Goal: Task Accomplishment & Management: Complete application form

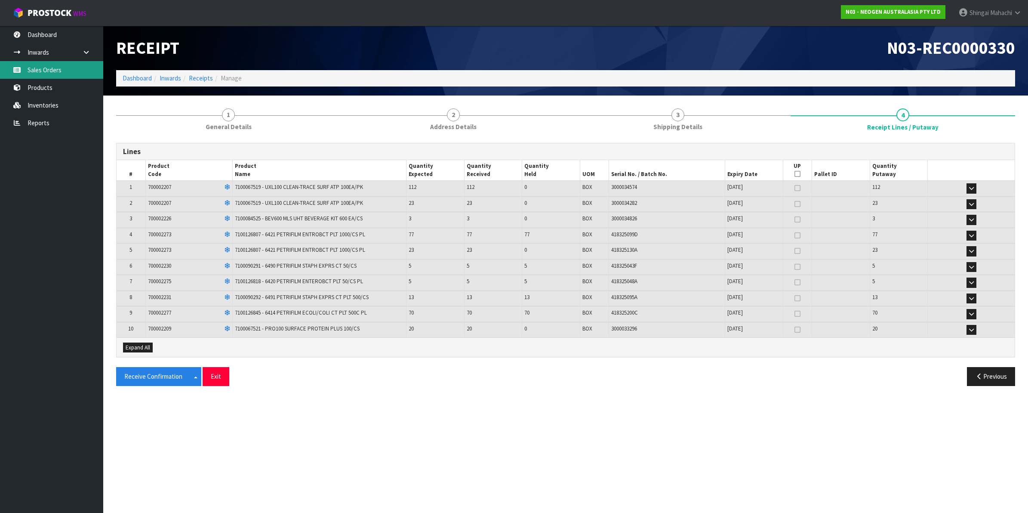
click at [40, 67] on link "Sales Orders" at bounding box center [51, 70] width 103 height 18
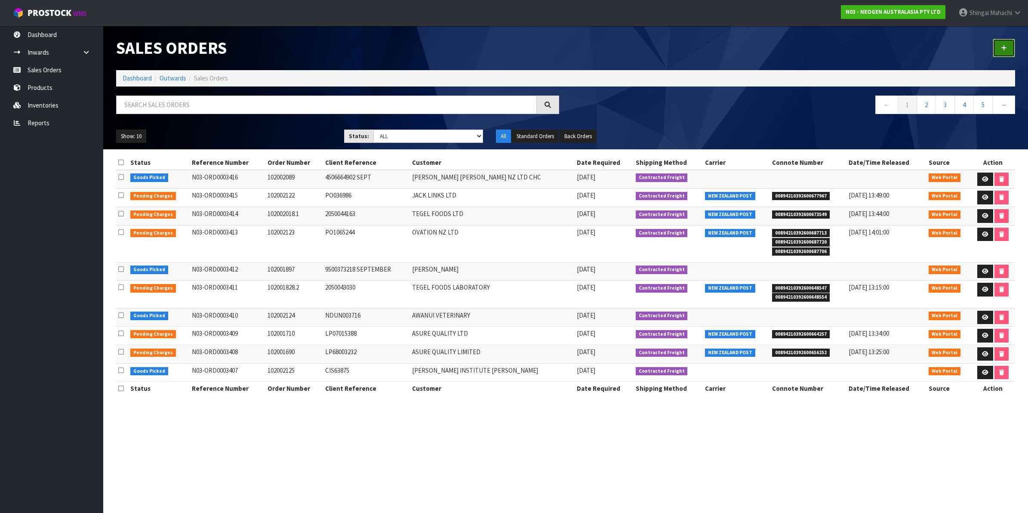
click at [1001, 49] on icon at bounding box center [1004, 48] width 6 height 6
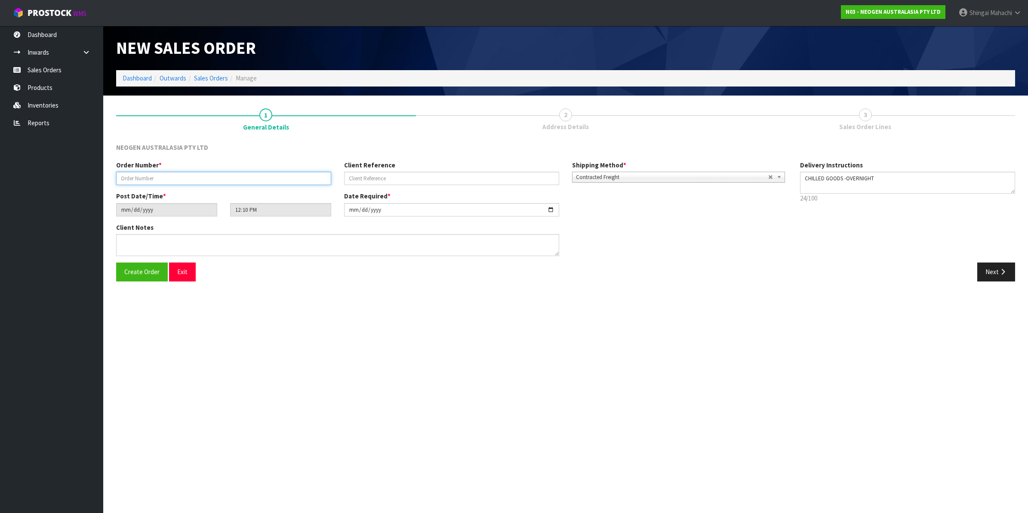
click at [153, 173] on input "text" at bounding box center [223, 178] width 215 height 13
paste input "JQA-76L-BRQ PO-203600210"
type input "JQA-76L-BRQ PO-203600210"
click at [380, 178] on input "text" at bounding box center [451, 178] width 215 height 13
paste input "JQA-76L-BRQ PO-203600210"
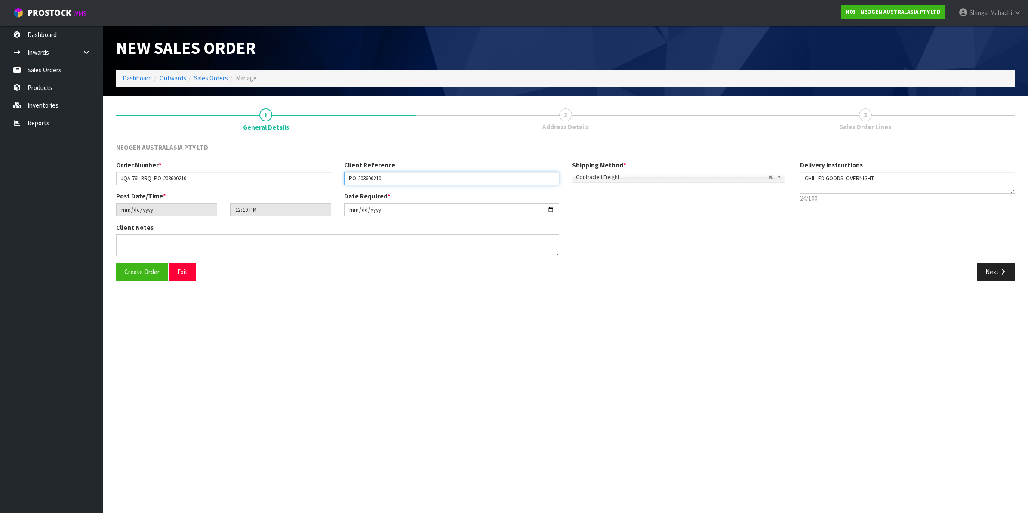
type input "PO-203600210"
click at [194, 178] on input "JQA-76L-BRQ PO-203600210" at bounding box center [223, 178] width 215 height 13
type input "JQA-76L-BRQ"
click at [550, 207] on input "[DATE]" at bounding box center [451, 209] width 215 height 13
type input "[DATE]"
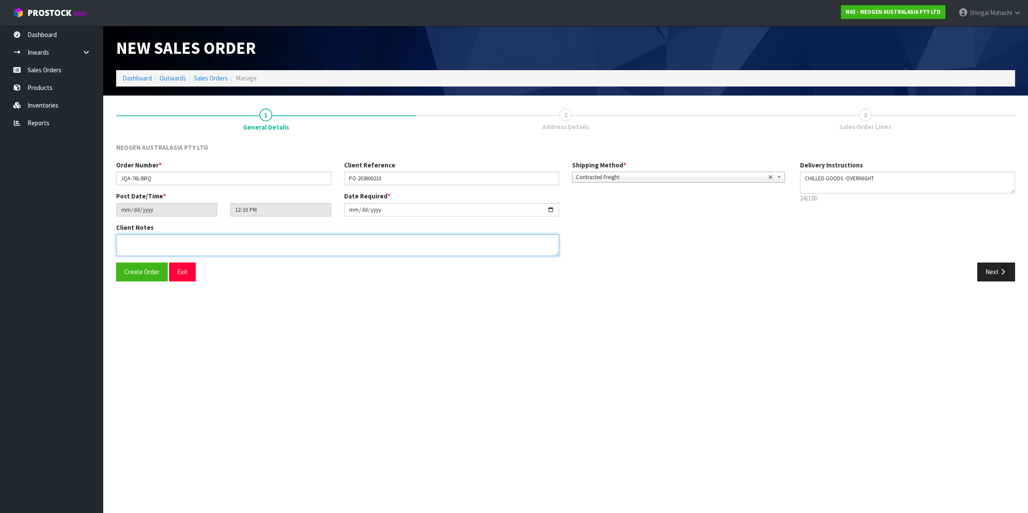
click at [141, 244] on textarea at bounding box center [337, 245] width 443 height 22
paste textarea "PLEASE NOTE - THIS BOX MUST COME FROM HELD WAREHOUSE – BATCH # 418325099D A BAR…"
type textarea "PLEASE NOTE - THIS BOX MUST COME FROM HELD WAREHOUSE – BATCH # 418325099D A BAR…"
click at [1001, 268] on icon "button" at bounding box center [1002, 271] width 8 height 6
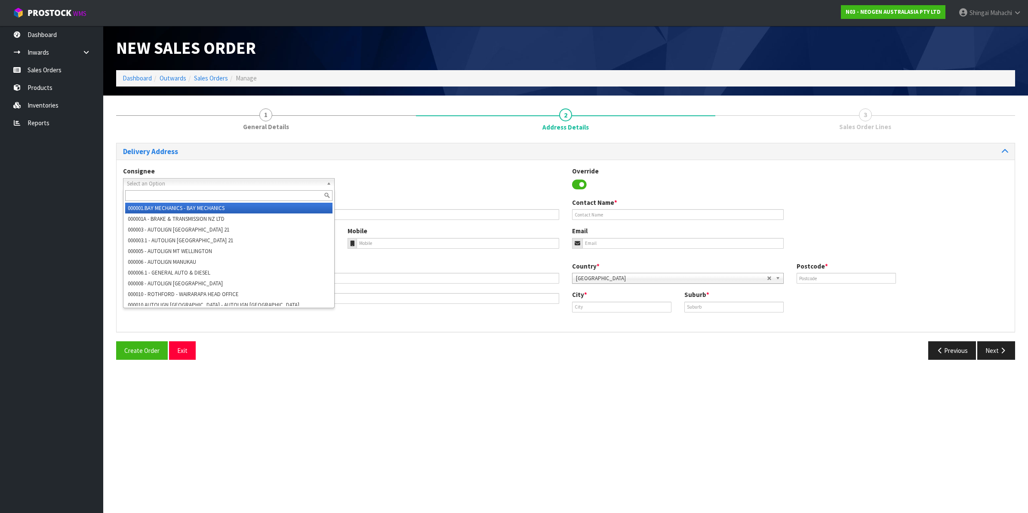
click at [143, 181] on span "Select an Option" at bounding box center [225, 183] width 196 height 10
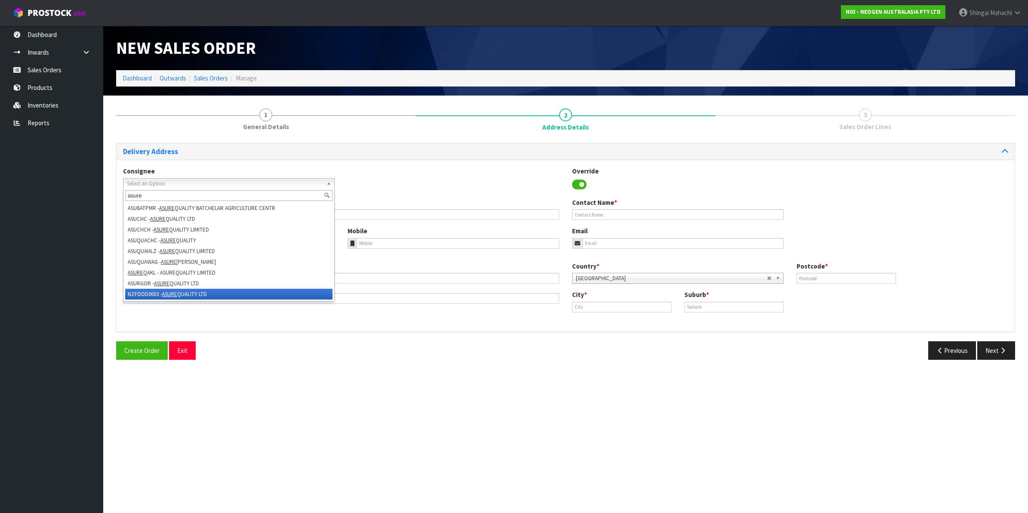
type input "asure"
click at [156, 294] on li "NZFOOD0003 - ASURE QUALITY LTD" at bounding box center [228, 294] width 207 height 11
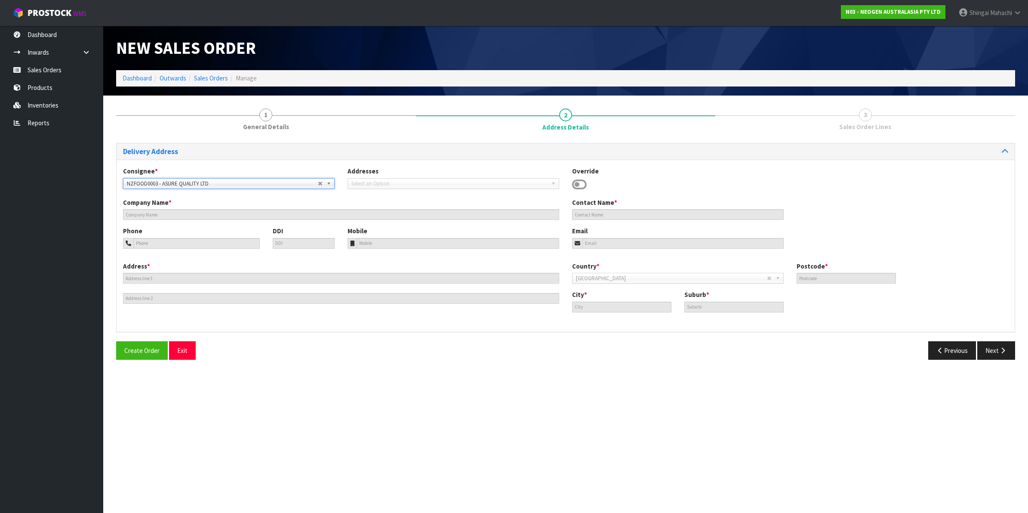
type input "ASURE QUALITY LTD"
type input "[STREET_ADDRESS]"
type input "0600"
type input "[GEOGRAPHIC_DATA]"
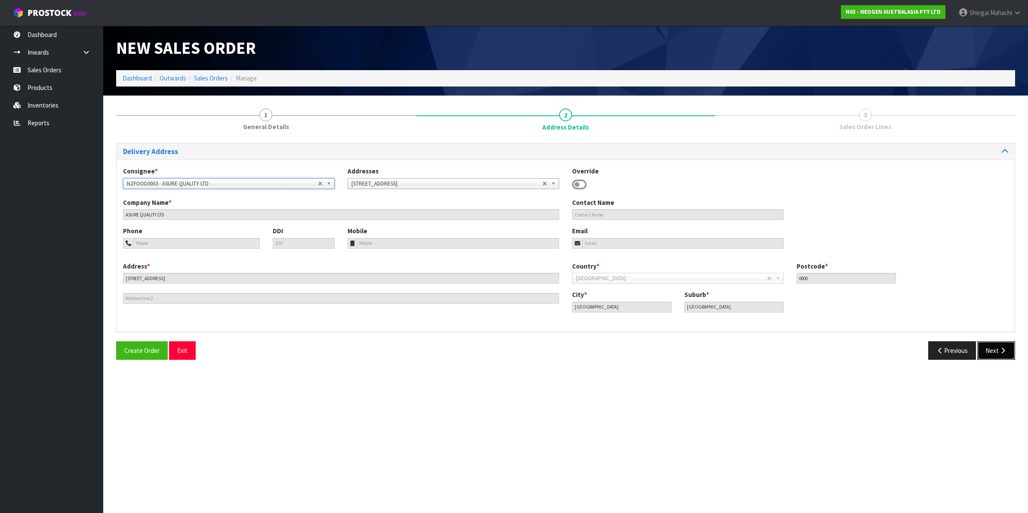
click at [994, 347] on button "Next" at bounding box center [996, 350] width 38 height 18
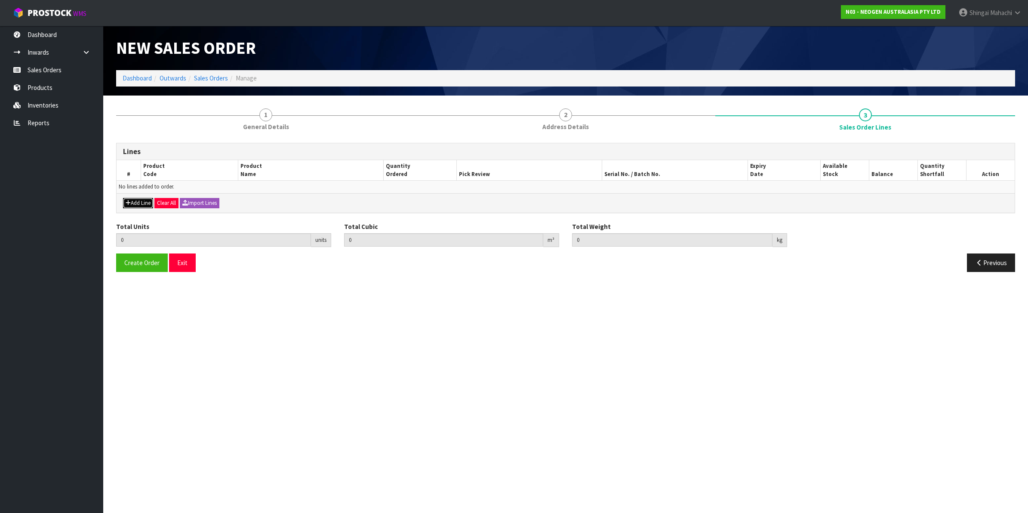
click at [129, 201] on icon "button" at bounding box center [128, 203] width 5 height 6
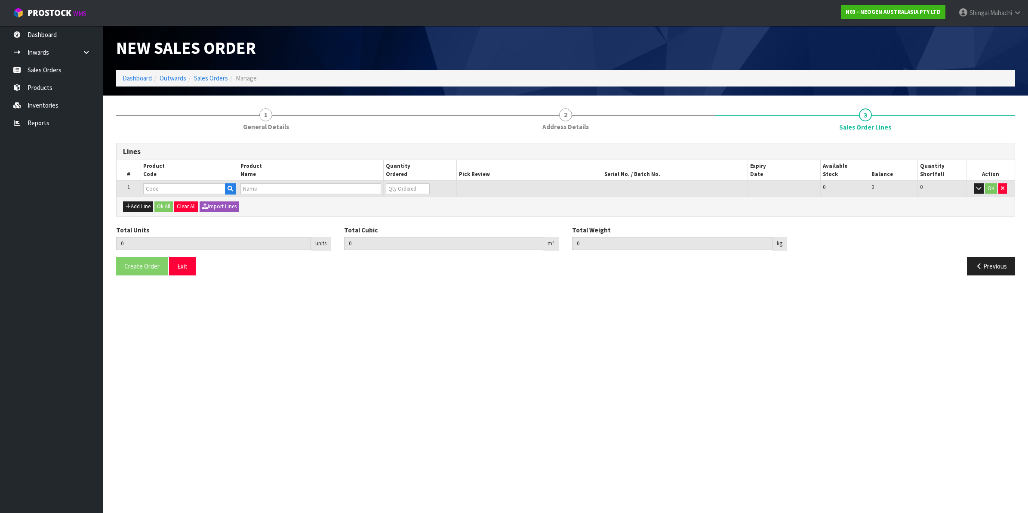
click at [153, 182] on td at bounding box center [189, 189] width 97 height 16
click at [153, 191] on input "text" at bounding box center [184, 188] width 82 height 11
type input "700002273"
type input "0.000000"
type input "0.000"
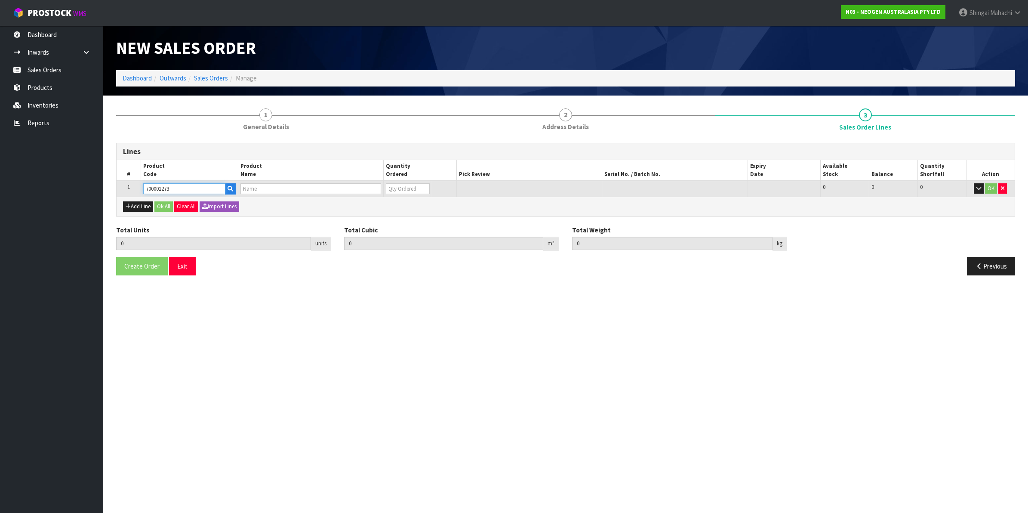
type input "7100126807 - 6421 PETRIFILM ENTROBCT PLT 1000/CS PL"
type input "0"
type input "700002273"
drag, startPoint x: 396, startPoint y: 188, endPoint x: 374, endPoint y: 194, distance: 23.2
click at [374, 194] on tr "1 700002273 7100126807 - 6421 PETRIFILM ENTROBCT PLT 1000/CS PL 0 BOX 25 25 0 OK" at bounding box center [566, 189] width 898 height 16
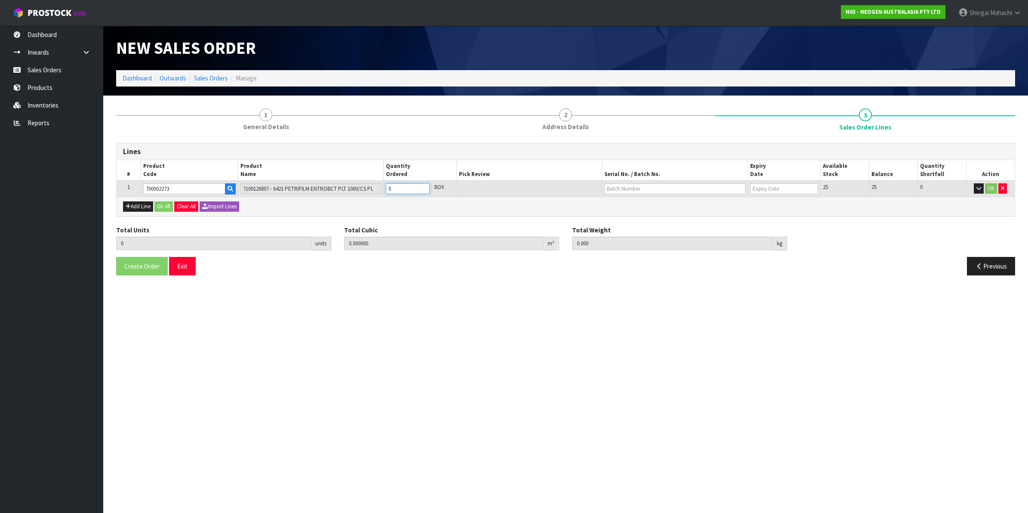
type input "1"
type input "0.018252"
type input "3.3"
type input "1"
click at [992, 186] on button "OK" at bounding box center [991, 188] width 12 height 10
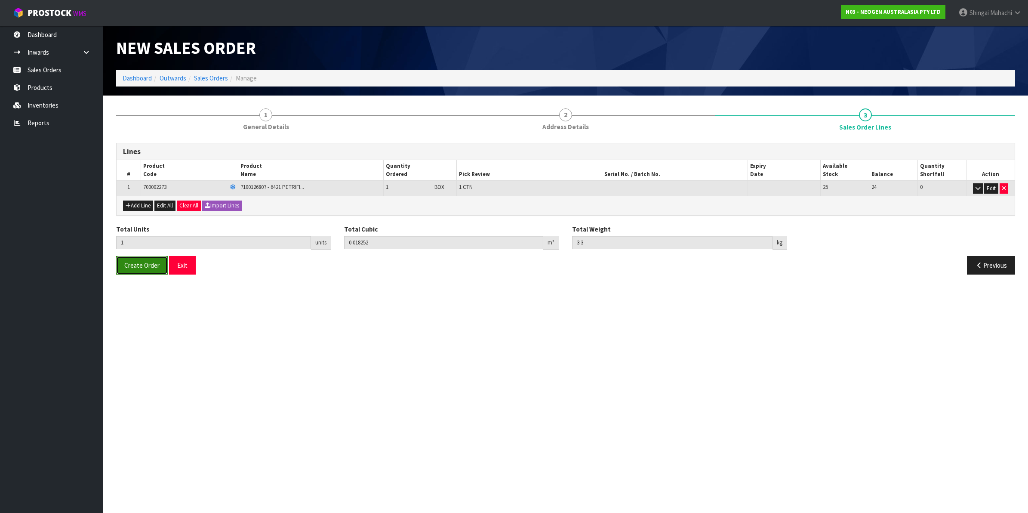
click at [142, 264] on span "Create Order" at bounding box center [141, 265] width 35 height 8
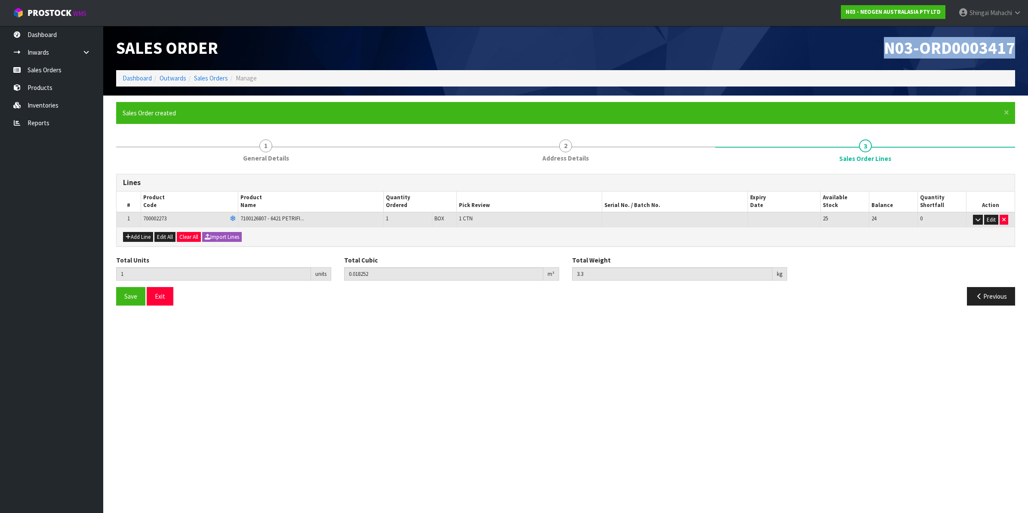
drag, startPoint x: 883, startPoint y: 44, endPoint x: 1013, endPoint y: 44, distance: 130.3
click at [1013, 44] on h1 "N03-ORD0003417" at bounding box center [793, 48] width 443 height 18
copy span "N03-ORD0003417"
click at [211, 78] on link "Sales Orders" at bounding box center [211, 78] width 34 height 8
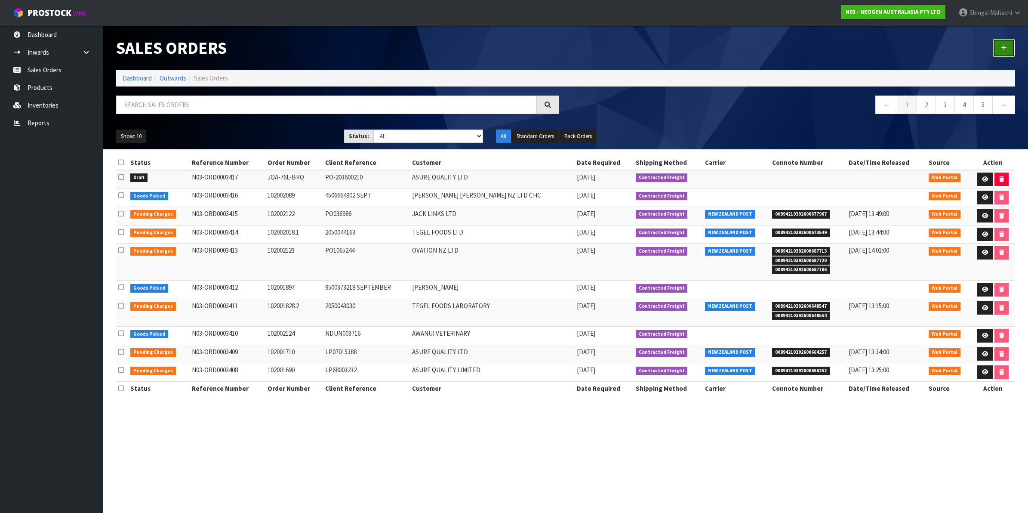
click at [1000, 46] on link at bounding box center [1003, 48] width 22 height 18
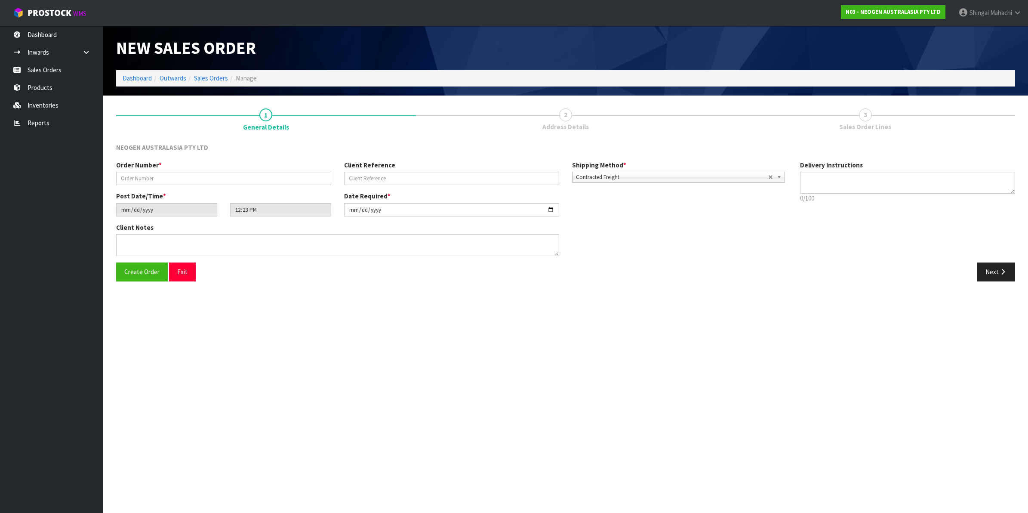
type textarea "CHILLED GOODS -OVERNIGHT"
click at [144, 173] on input "text" at bounding box center [223, 178] width 215 height 13
paste input "VEC-FG1-UHA PO-203600210"
type input "VEC-FG1-UHA PO-203600210"
click at [385, 176] on input "text" at bounding box center [451, 178] width 215 height 13
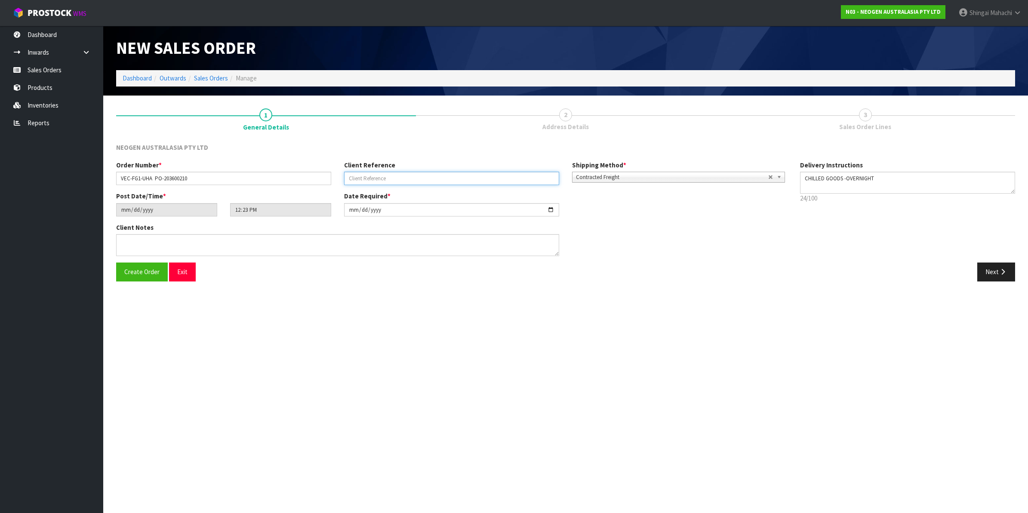
paste input "VEC-FG1-UHA PO-203600210"
type input "VEC-FG1-UHA PO-203600210"
click at [190, 176] on input "VEC-FG1-UHA PO-203600210" at bounding box center [223, 178] width 215 height 13
type input "VEC-FG1-UHA"
click at [383, 177] on input "VEC-FG1-UHA PO-203600210" at bounding box center [451, 178] width 215 height 13
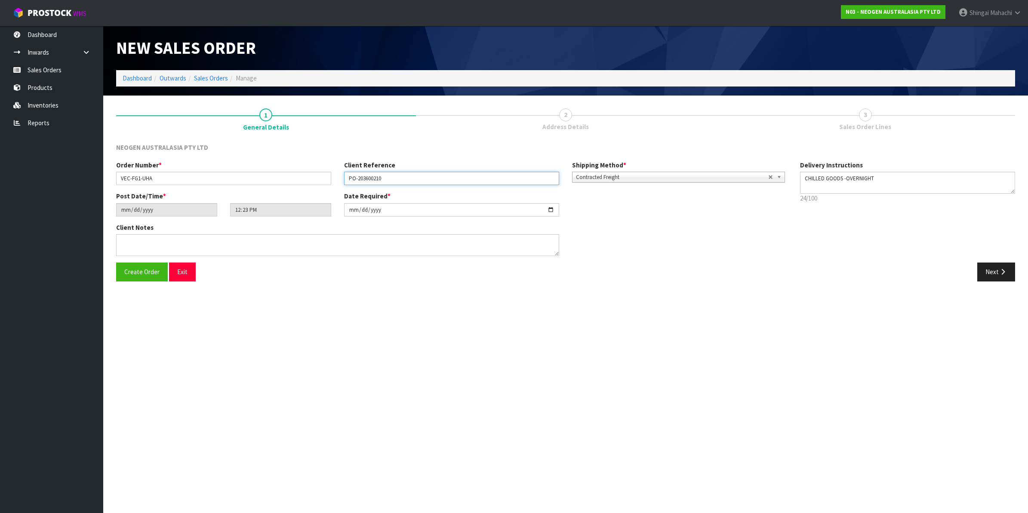
type input "PO-203600210"
click at [124, 242] on textarea at bounding box center [337, 245] width 443 height 22
click at [123, 239] on textarea at bounding box center [337, 245] width 443 height 22
paste textarea "PLEASE NOTE - THIS BOX MUST COME FROM HELD WAREHOUSE – BATCH # 418325130A A BAR…"
type textarea "PLEASE NOTE - THIS BOX MUST COME FROM HELD WAREHOUSE – BATCH # 418325130A A BAR…"
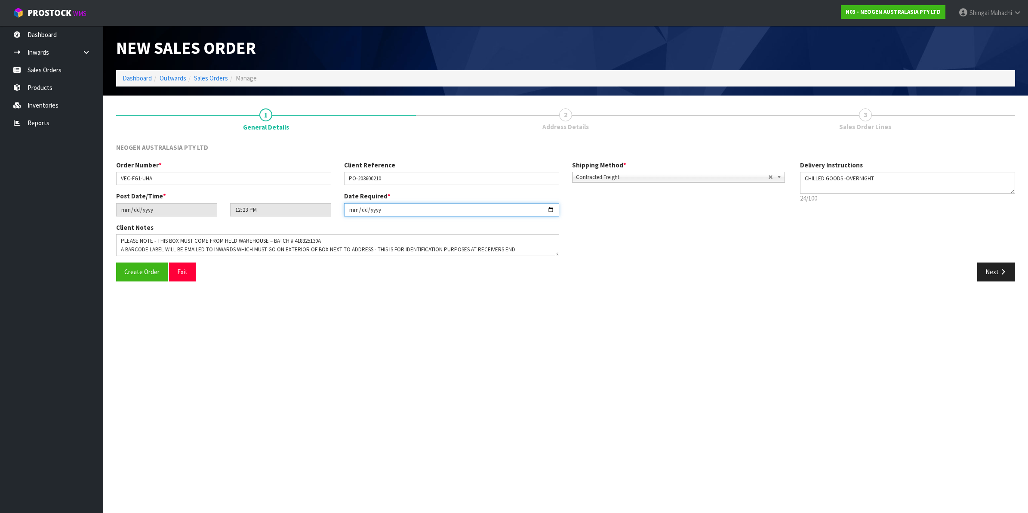
click at [550, 208] on input "[DATE]" at bounding box center [451, 209] width 215 height 13
type input "[DATE]"
click at [990, 272] on button "Next" at bounding box center [996, 271] width 38 height 18
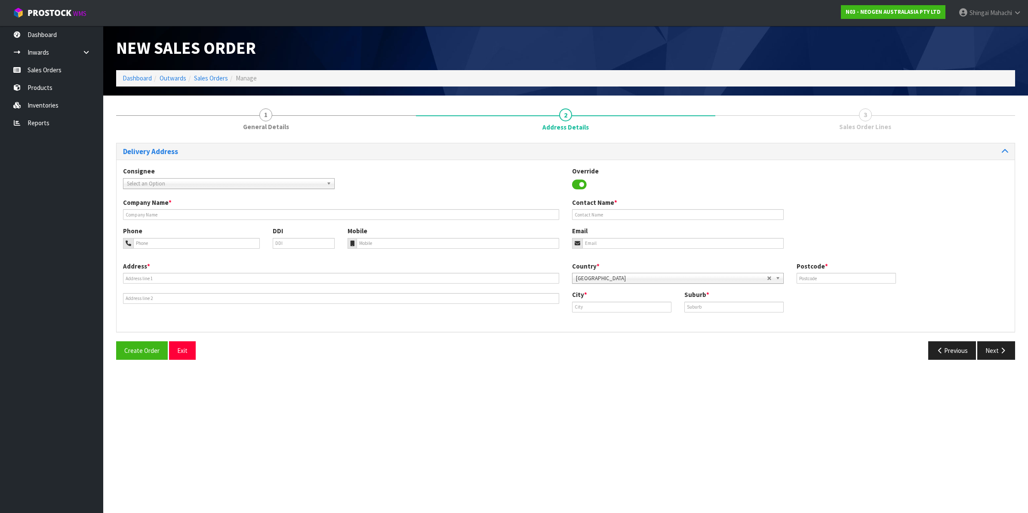
click at [155, 185] on span "Select an Option" at bounding box center [225, 183] width 196 height 10
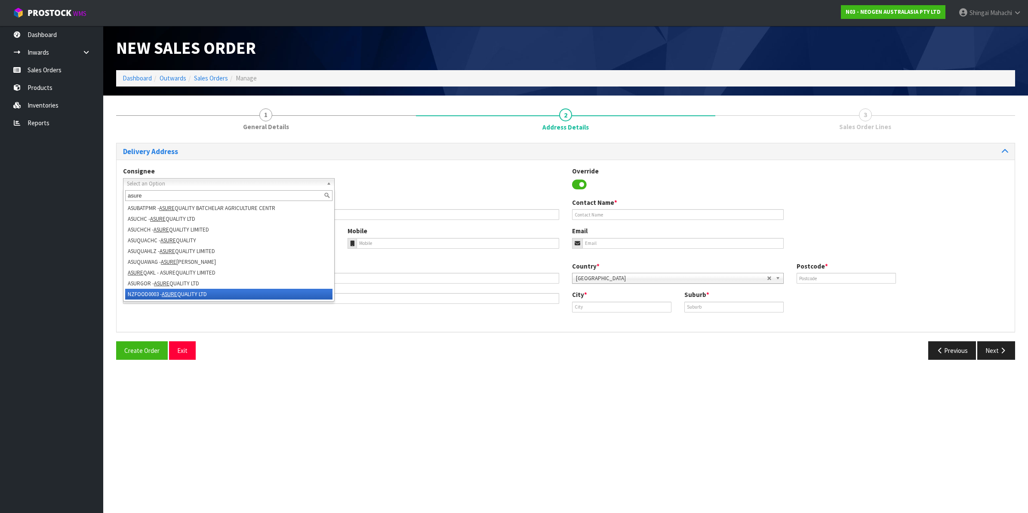
type input "asure"
click at [189, 295] on li "NZFOOD0003 - ASURE QUALITY LTD" at bounding box center [228, 294] width 207 height 11
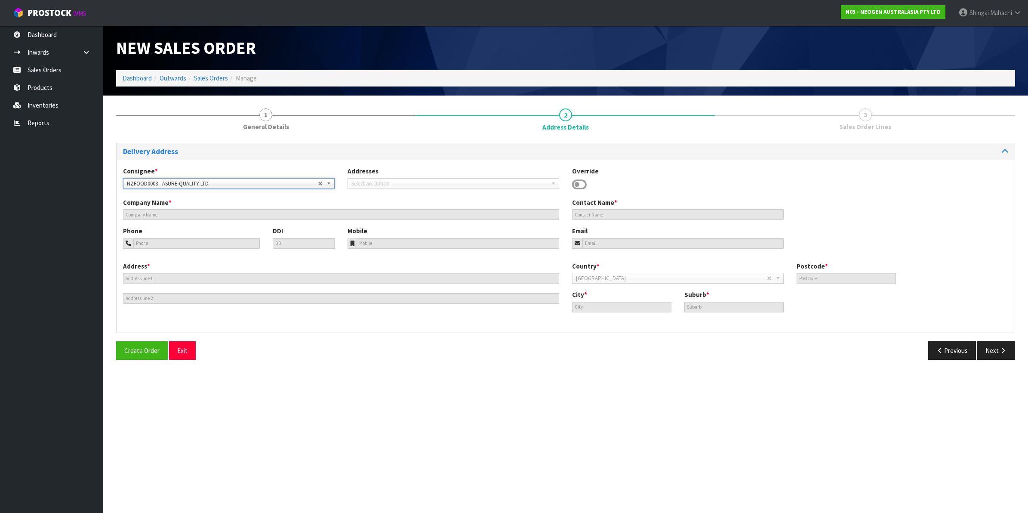
type input "ASURE QUALITY LTD"
type input "[STREET_ADDRESS]"
type input "0600"
type input "[GEOGRAPHIC_DATA]"
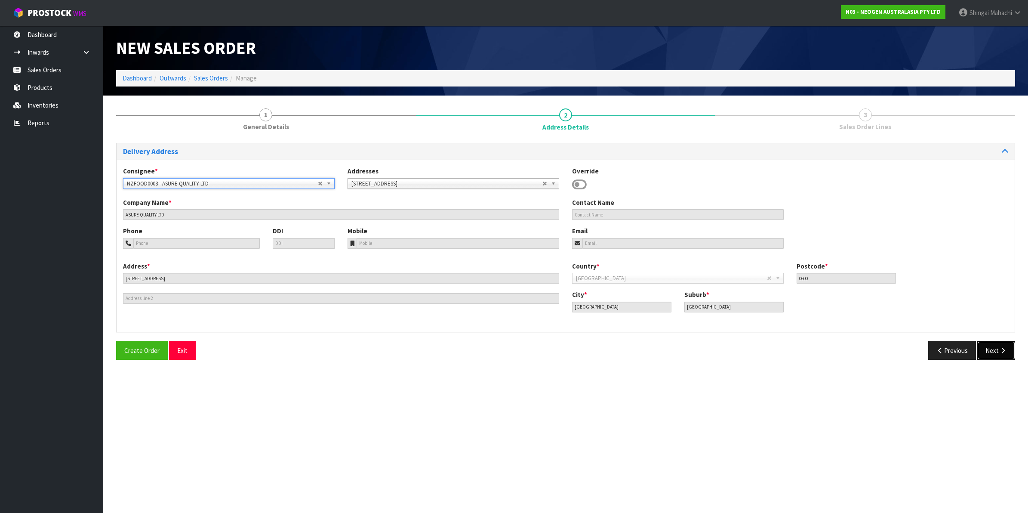
click at [992, 348] on button "Next" at bounding box center [996, 350] width 38 height 18
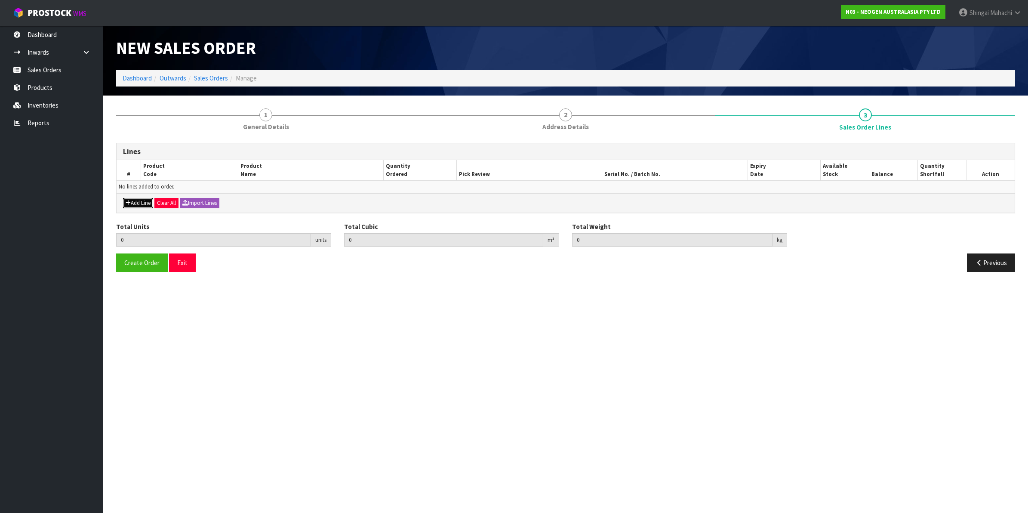
click at [140, 203] on button "Add Line" at bounding box center [138, 203] width 30 height 10
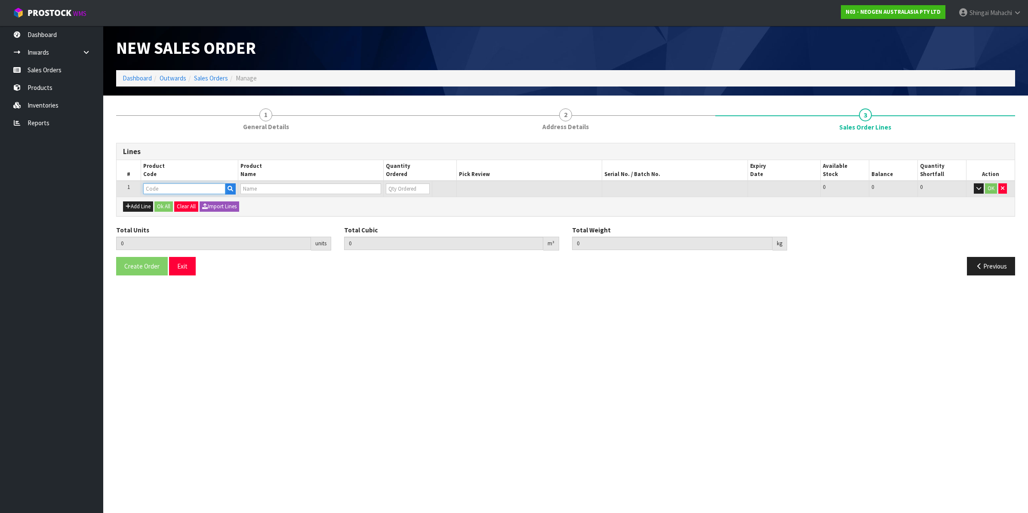
click at [154, 188] on input "text" at bounding box center [184, 188] width 82 height 11
type input "700002273"
type input "0.000000"
type input "0.000"
type input "7100126807 - 6421 PETRIFILM ENTROBCT PLT 1000/CS PL"
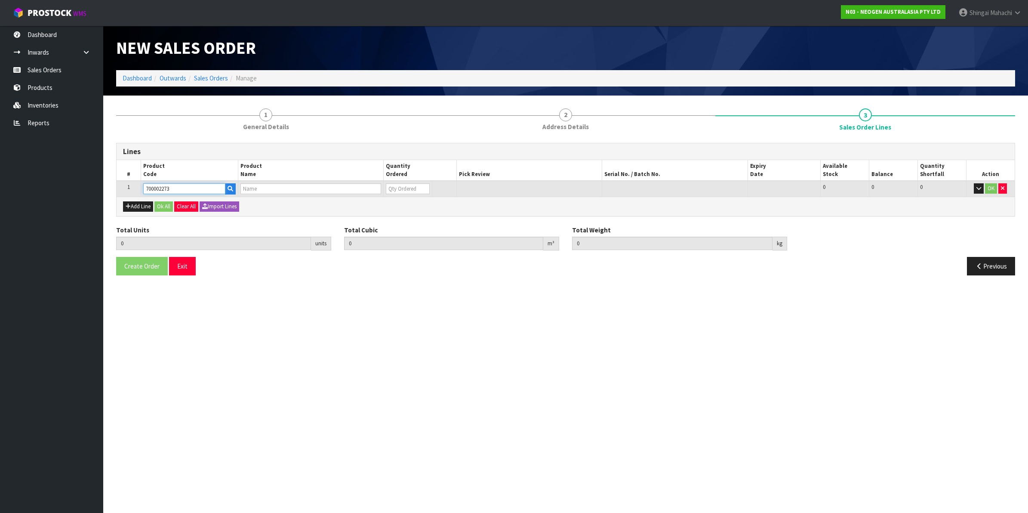
type input "0"
type input "700002273"
drag, startPoint x: 395, startPoint y: 189, endPoint x: 385, endPoint y: 189, distance: 9.9
click at [385, 189] on td "0" at bounding box center [408, 189] width 49 height 16
type input "1"
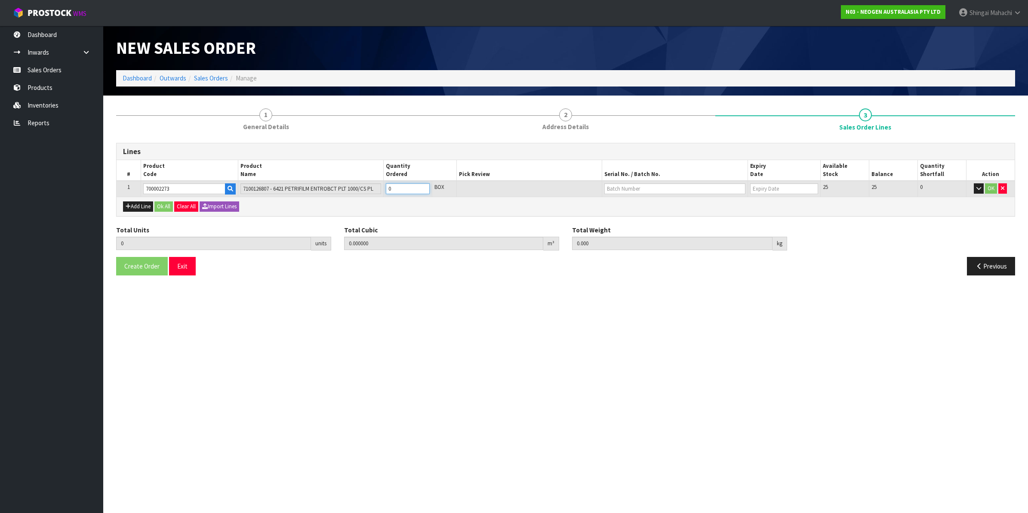
type input "0.018252"
type input "3.3"
type input "1"
click at [990, 187] on button "OK" at bounding box center [991, 188] width 12 height 10
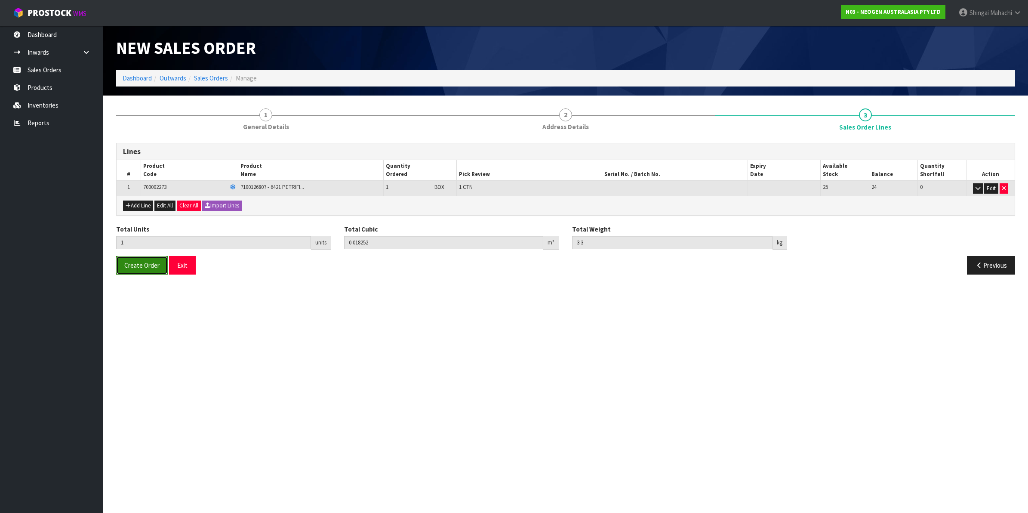
click at [142, 263] on span "Create Order" at bounding box center [141, 265] width 35 height 8
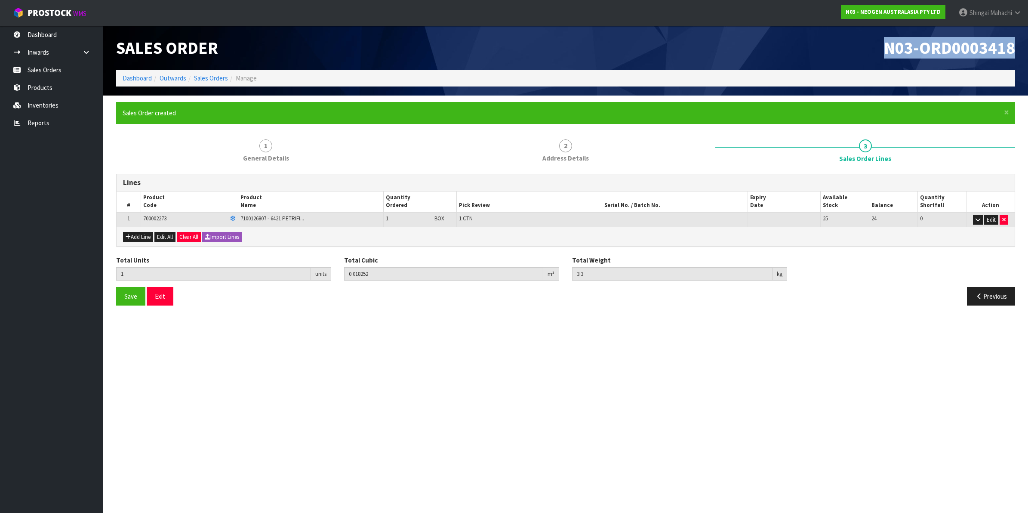
drag, startPoint x: 881, startPoint y: 41, endPoint x: 1021, endPoint y: 50, distance: 140.9
click at [1021, 50] on header "Sales Order N03-ORD0003418 Dashboard Outwards Sales Orders Manage" at bounding box center [565, 61] width 925 height 70
copy span "N03-ORD0003418"
click at [988, 298] on button "Previous" at bounding box center [991, 296] width 48 height 18
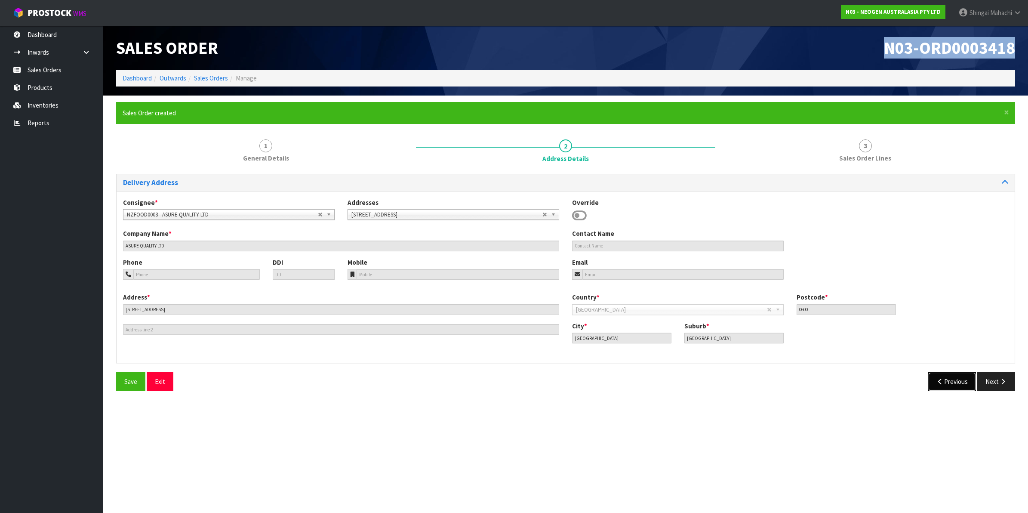
click at [955, 378] on button "Previous" at bounding box center [952, 381] width 48 height 18
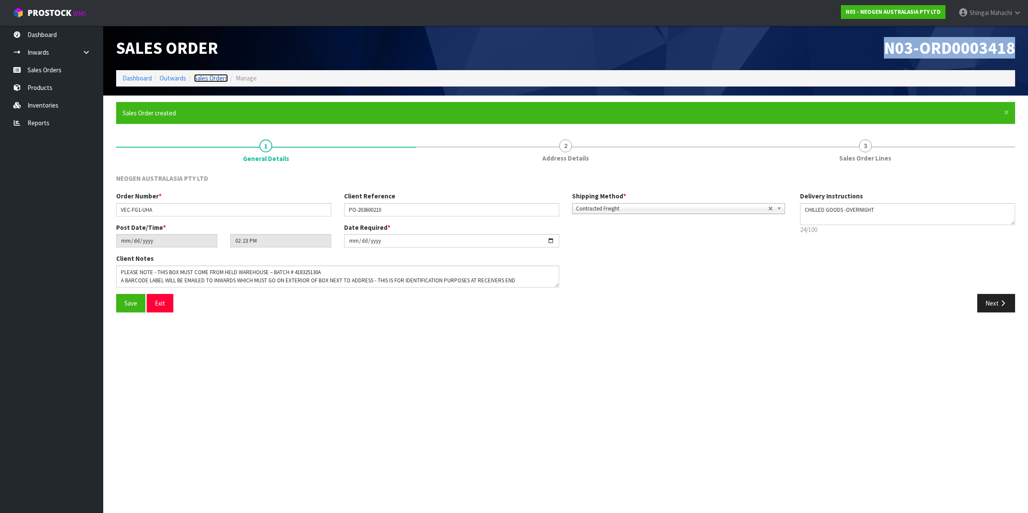
click at [203, 77] on link "Sales Orders" at bounding box center [211, 78] width 34 height 8
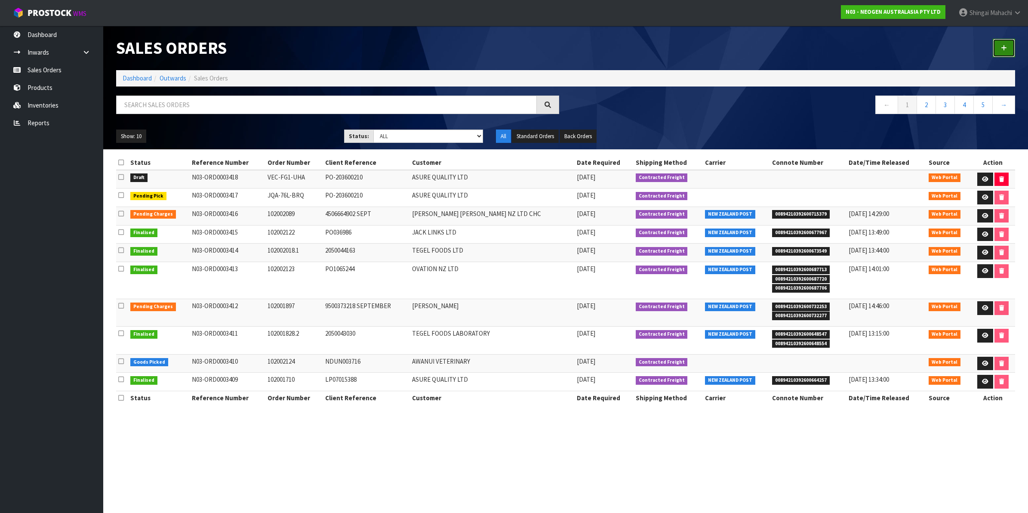
click at [1002, 45] on icon at bounding box center [1004, 48] width 6 height 6
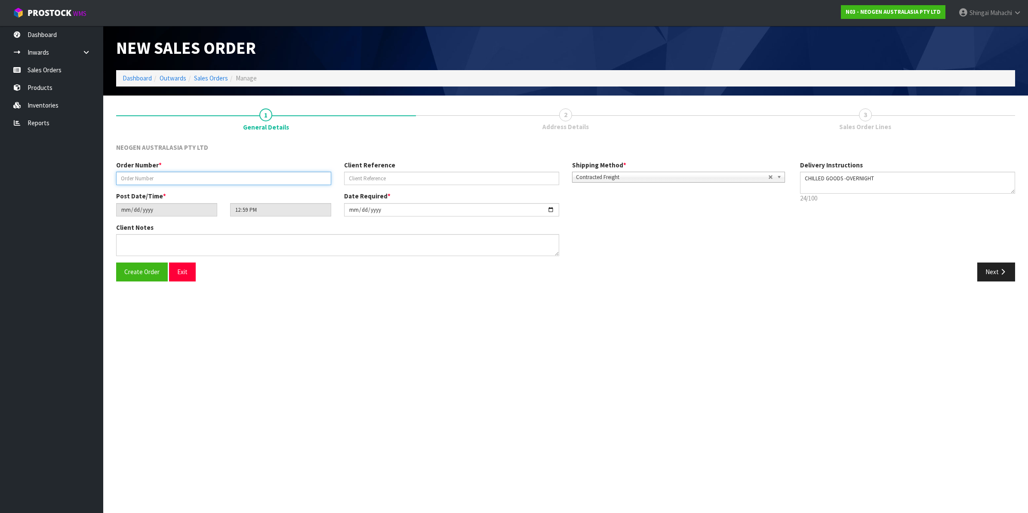
click at [147, 178] on input "text" at bounding box center [223, 178] width 215 height 13
click at [172, 180] on input "text" at bounding box center [223, 178] width 215 height 13
paste input "JFB-9WL-FFI PO-203600210"
type input "JFB-9WL-FFI PO-203600210"
click at [380, 177] on input "text" at bounding box center [451, 178] width 215 height 13
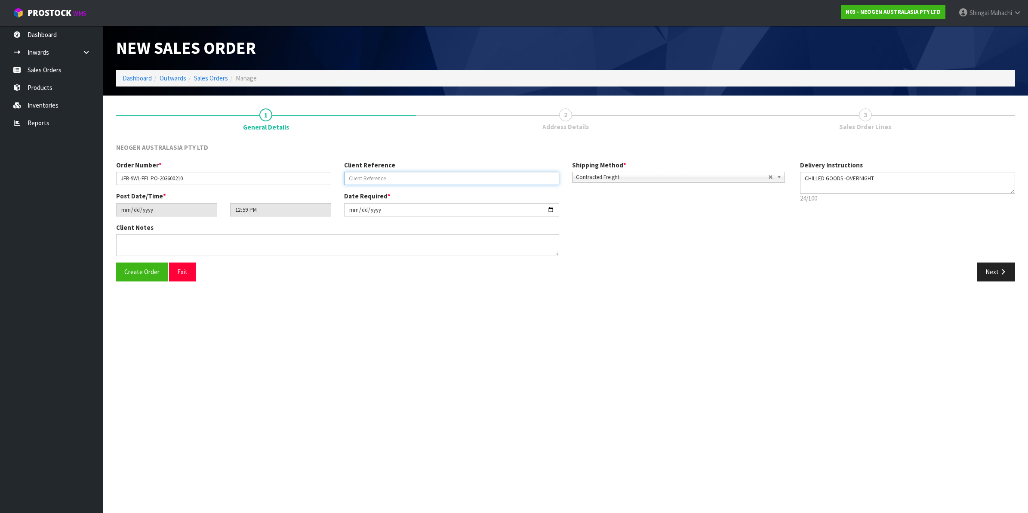
paste input "JFB-9WL-FFI PO-203600210"
type input "PO-203600210"
click at [189, 181] on input "JFB-9WL-FFI PO-203600210" at bounding box center [223, 178] width 215 height 13
type input "JFB-9WL-FFI"
click at [552, 211] on input "[DATE]" at bounding box center [451, 209] width 215 height 13
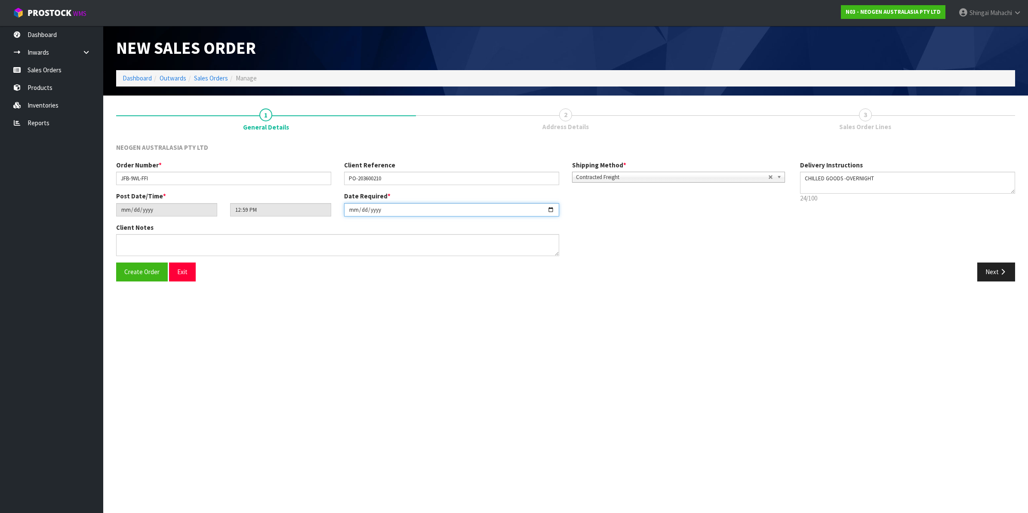
type input "[DATE]"
click at [137, 239] on textarea at bounding box center [337, 245] width 443 height 22
click at [122, 241] on textarea at bounding box center [337, 245] width 443 height 22
paste textarea "PLEASE NOTE - THIS BOX MUST COME FROM HELD WAREHOUSE – BATCH # 418325043F A BAR…"
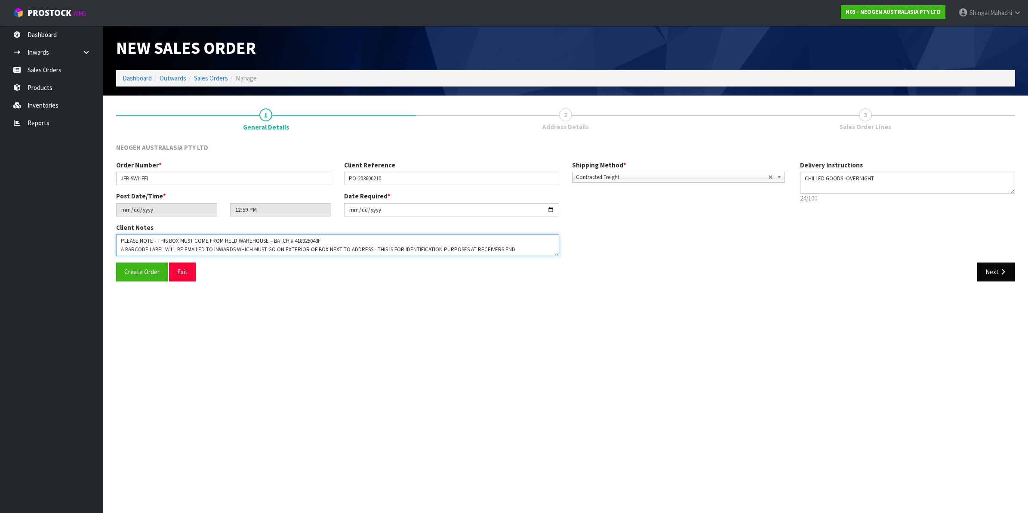
type textarea "PLEASE NOTE - THIS BOX MUST COME FROM HELD WAREHOUSE – BATCH # 418325043F A BAR…"
click at [997, 270] on button "Next" at bounding box center [996, 271] width 38 height 18
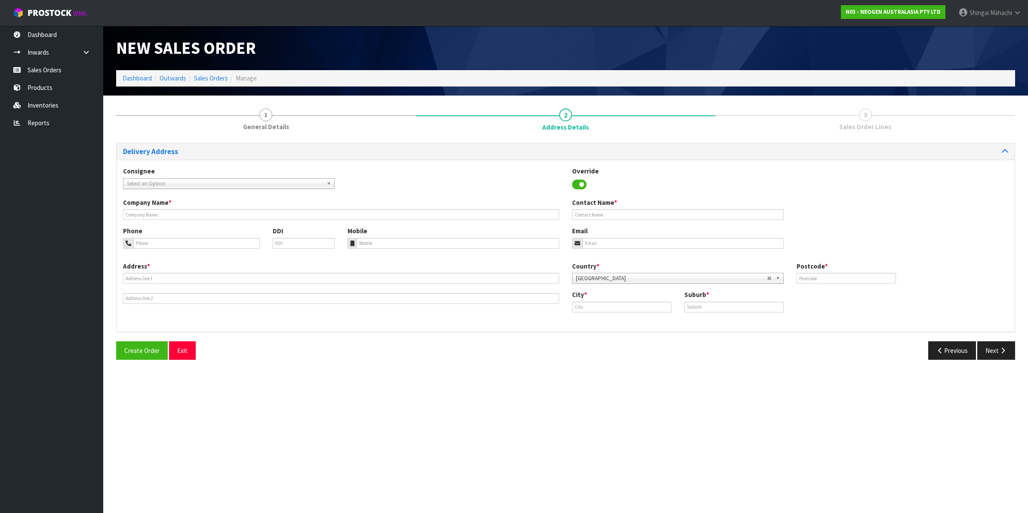
click at [155, 179] on span "Select an Option" at bounding box center [225, 183] width 196 height 10
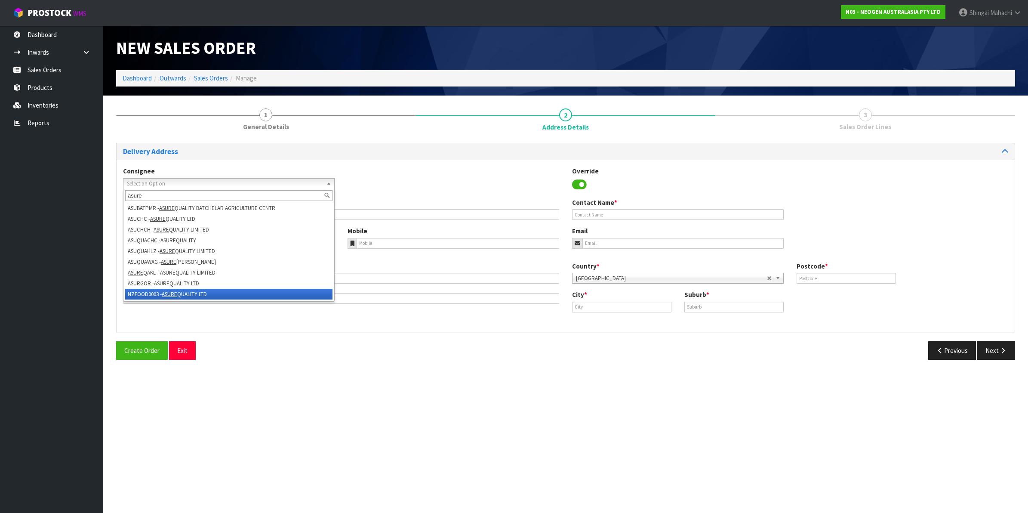
type input "asure"
click at [150, 296] on li "NZFOOD0003 - ASURE QUALITY LTD" at bounding box center [228, 294] width 207 height 11
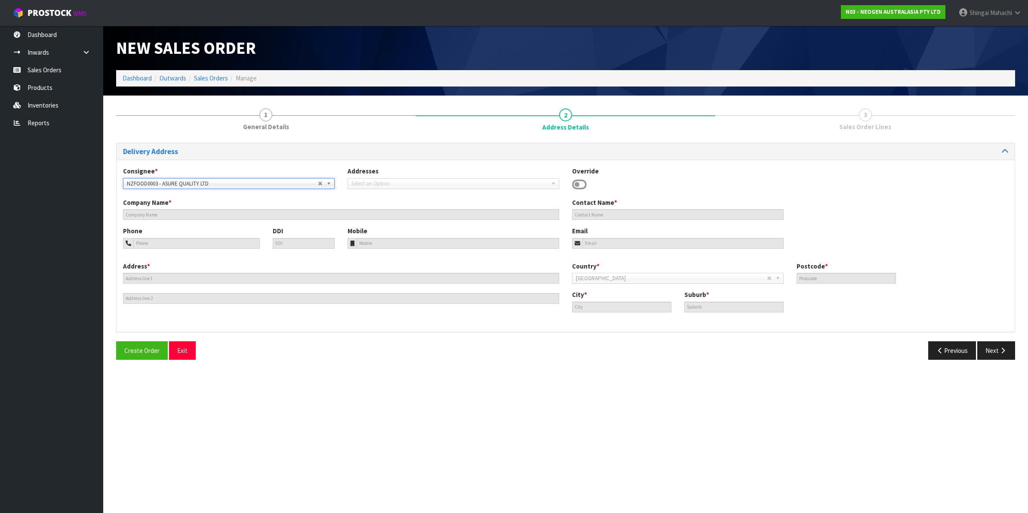
type input "ASURE QUALITY LTD"
type input "[STREET_ADDRESS]"
type input "0600"
type input "[GEOGRAPHIC_DATA]"
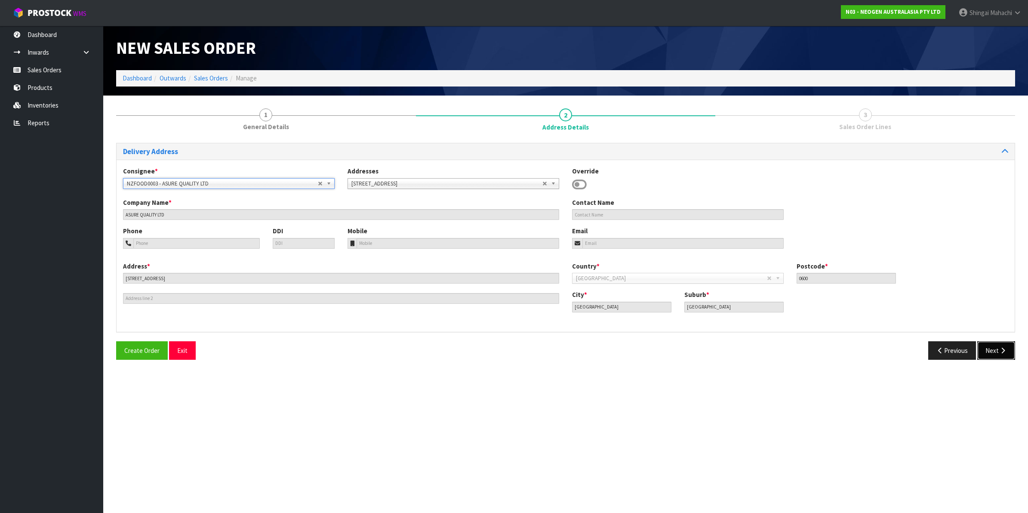
click at [992, 353] on button "Next" at bounding box center [996, 350] width 38 height 18
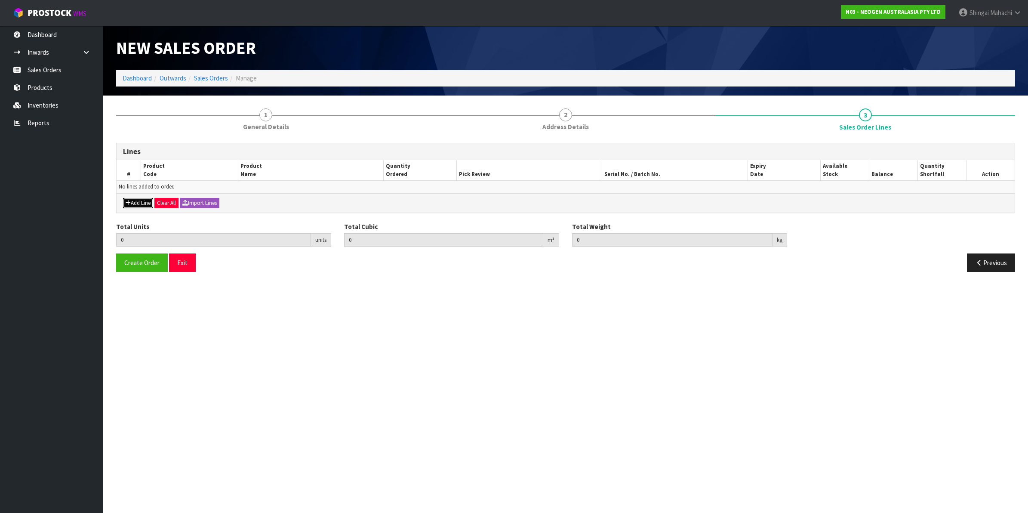
click at [140, 201] on button "Add Line" at bounding box center [138, 203] width 30 height 10
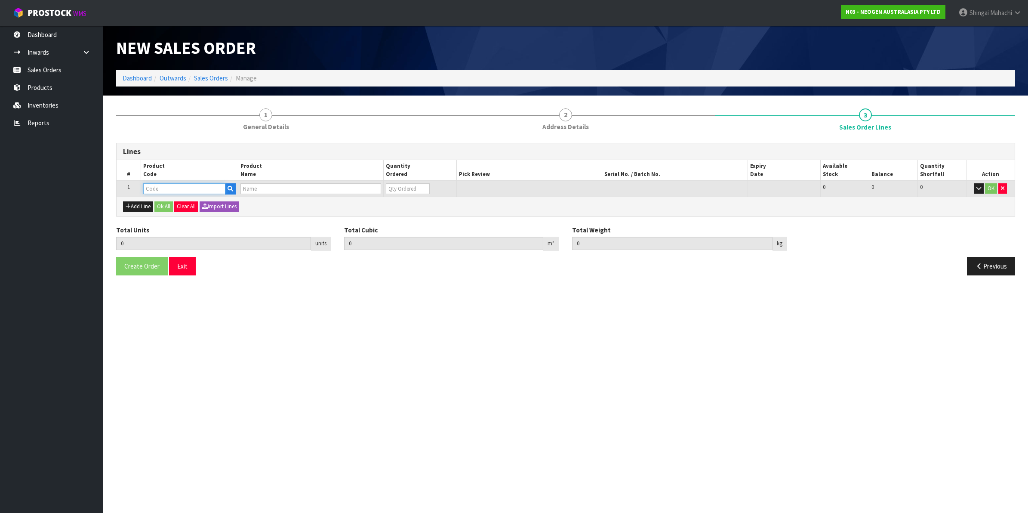
click at [163, 185] on input "text" at bounding box center [184, 188] width 82 height 11
type input "700002230"
type input "0.000000"
type input "0.000"
type input "7100090291 - 6490 PETRIFILM STAPH EXPRS CT 50/CS"
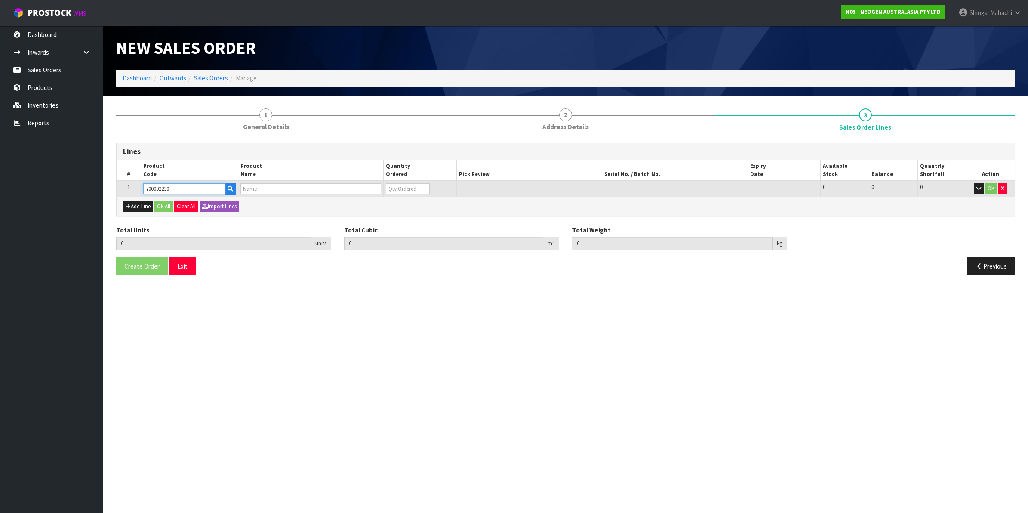
type input "0"
type input "700002230"
click at [379, 193] on tr "1 700002230 7100090291 - 6490 PETRIFILM [MEDICAL_DATA] EXPRS CT 50/CS 0 BOX 6 6…" at bounding box center [566, 189] width 898 height 16
type input "1"
type input "0.00136"
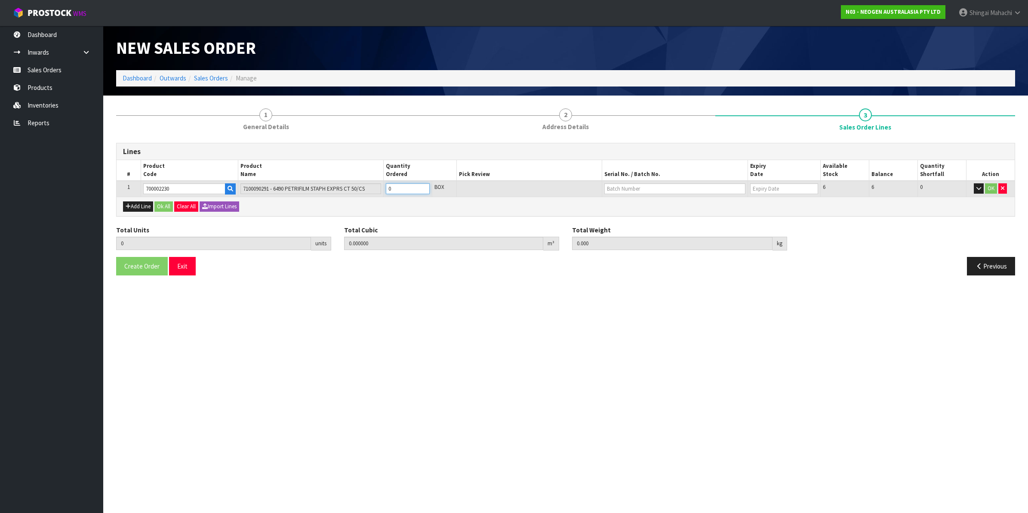
type input "0.2"
type input "1"
click at [988, 185] on button "OK" at bounding box center [991, 188] width 12 height 10
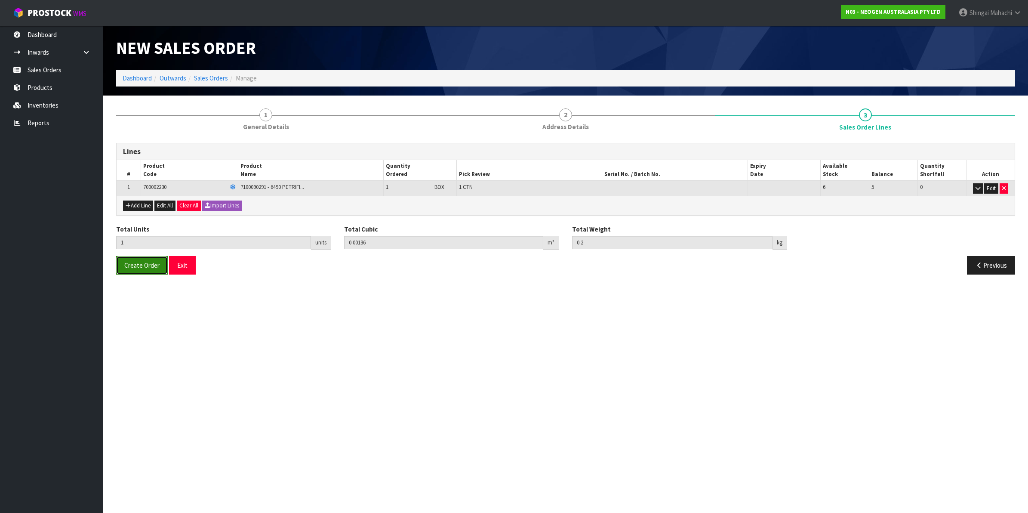
click at [149, 266] on span "Create Order" at bounding box center [141, 265] width 35 height 8
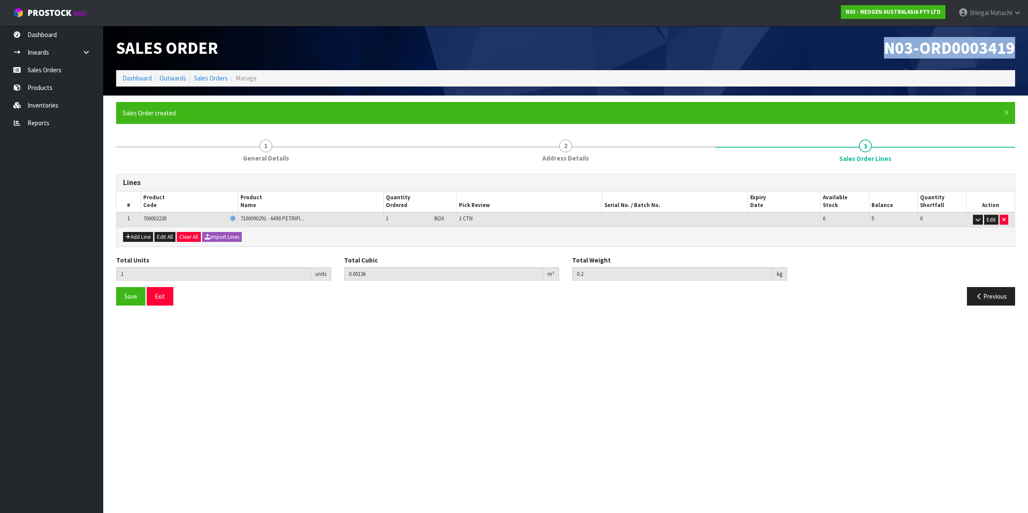
drag, startPoint x: 885, startPoint y: 47, endPoint x: 1028, endPoint y: 61, distance: 143.9
click at [1027, 61] on html "Toggle navigation ProStock WMS N03 - NEOGEN AUSTRALASIA PTY LTD [PERSON_NAME] L…" at bounding box center [514, 256] width 1028 height 513
copy span "N03-ORD0003419"
